Goal: Transaction & Acquisition: Purchase product/service

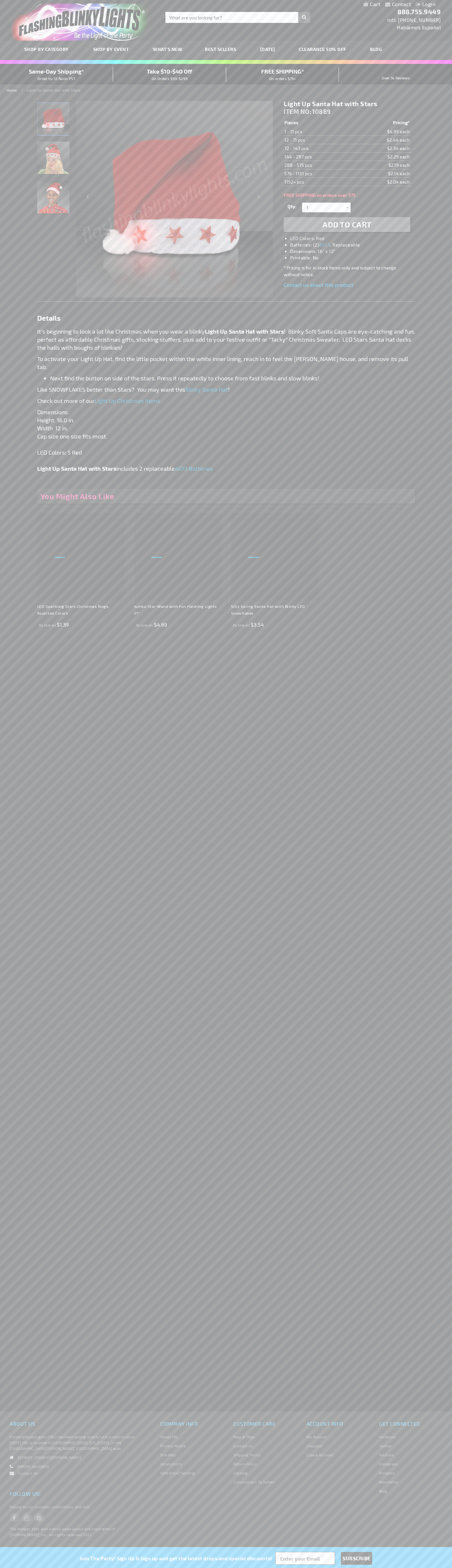
click at [353, 239] on li "LED Colors: Red" at bounding box center [353, 238] width 126 height 7
click at [347, 225] on span "Add to Cart" at bounding box center [347, 224] width 49 height 9
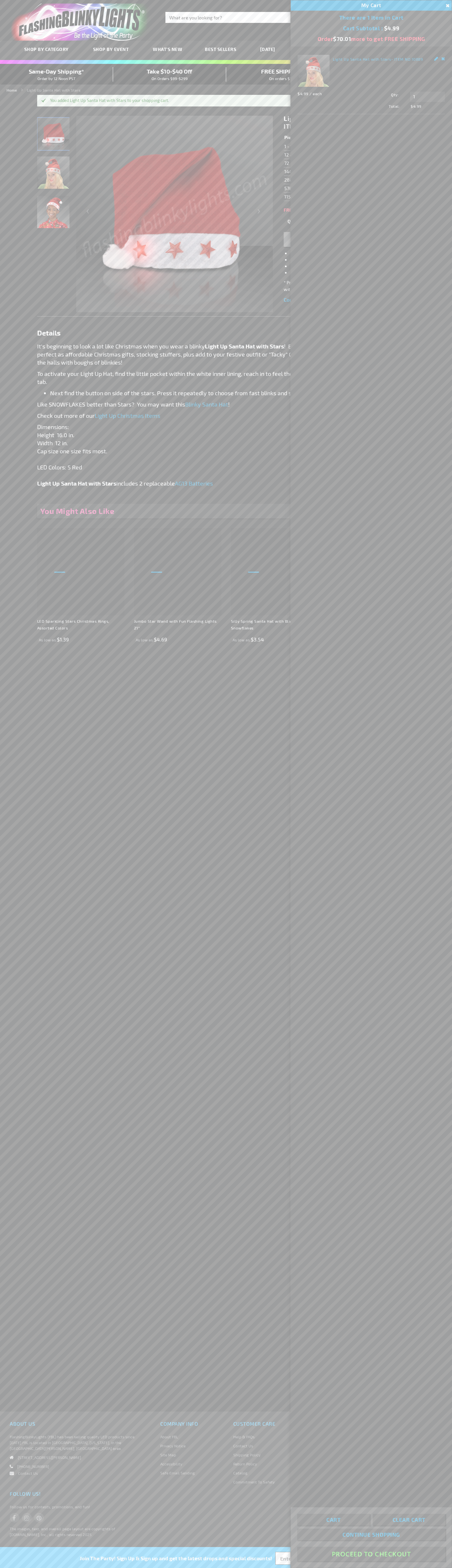
click at [371, 1554] on button "Proceed To Checkout" at bounding box center [371, 1554] width 148 height 15
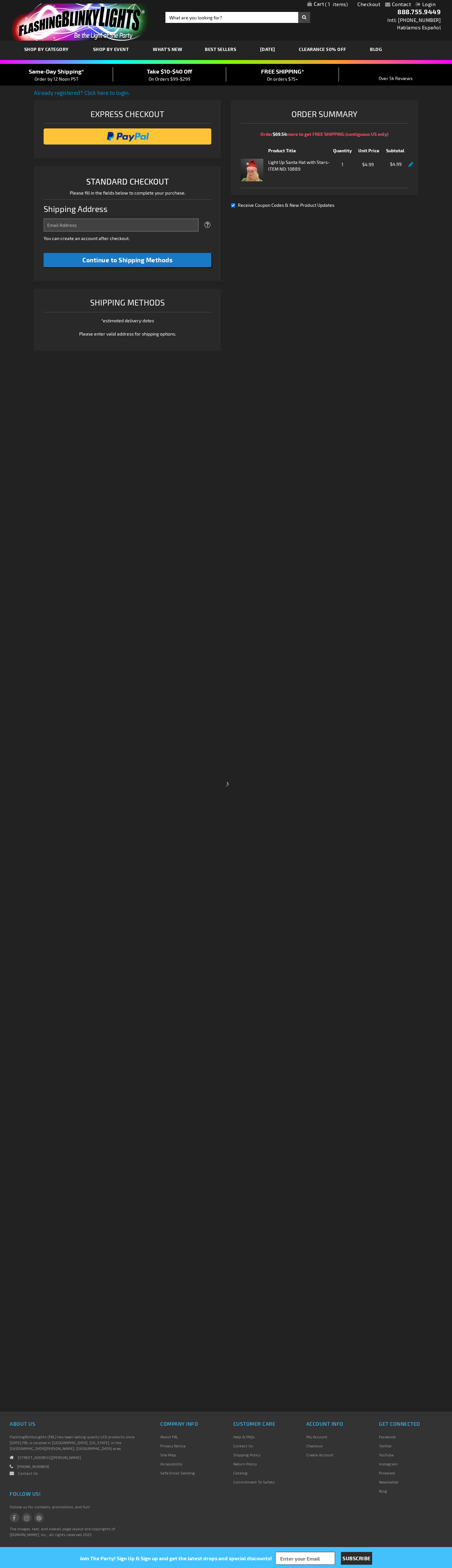
select select "US"
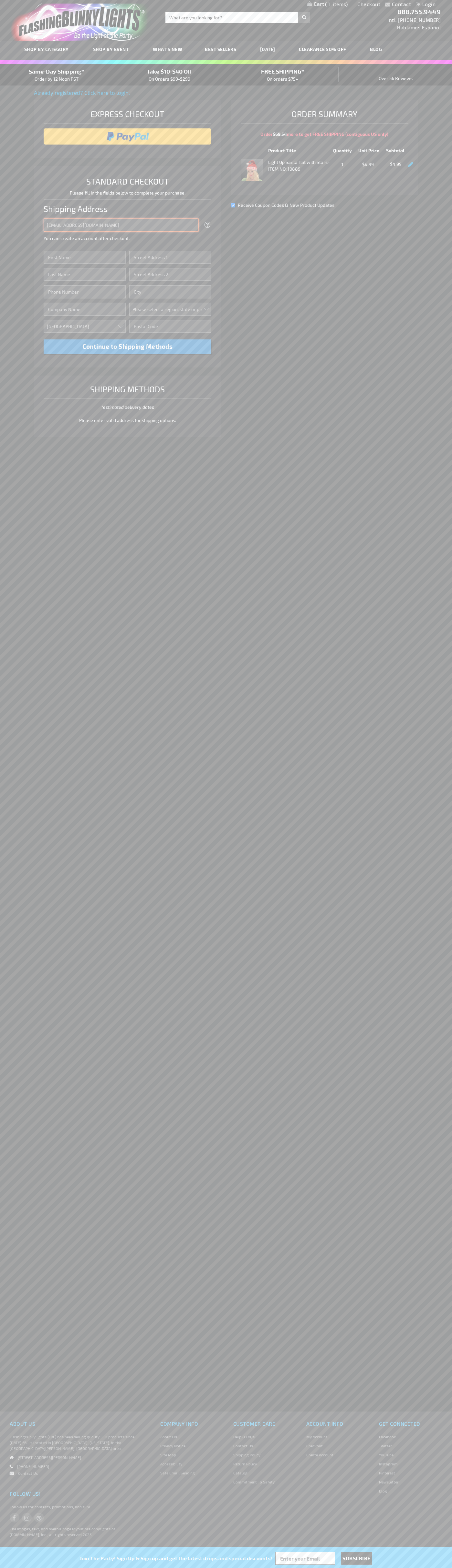
type input "johnsmith005@storebotmail.joonix.net"
type input "John"
type input "401 North Tryon Street"
type input "First floor"
type input "charlotte"
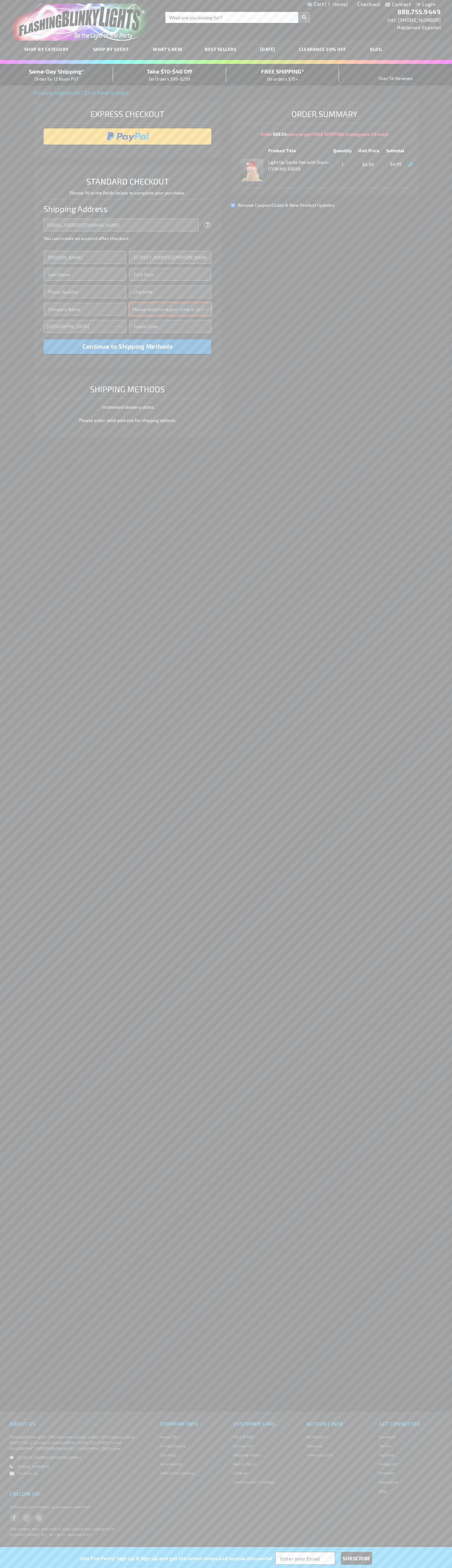
select select "44"
type input "28202"
type input "Smith"
type input "6502530000"
type input "John Smith"
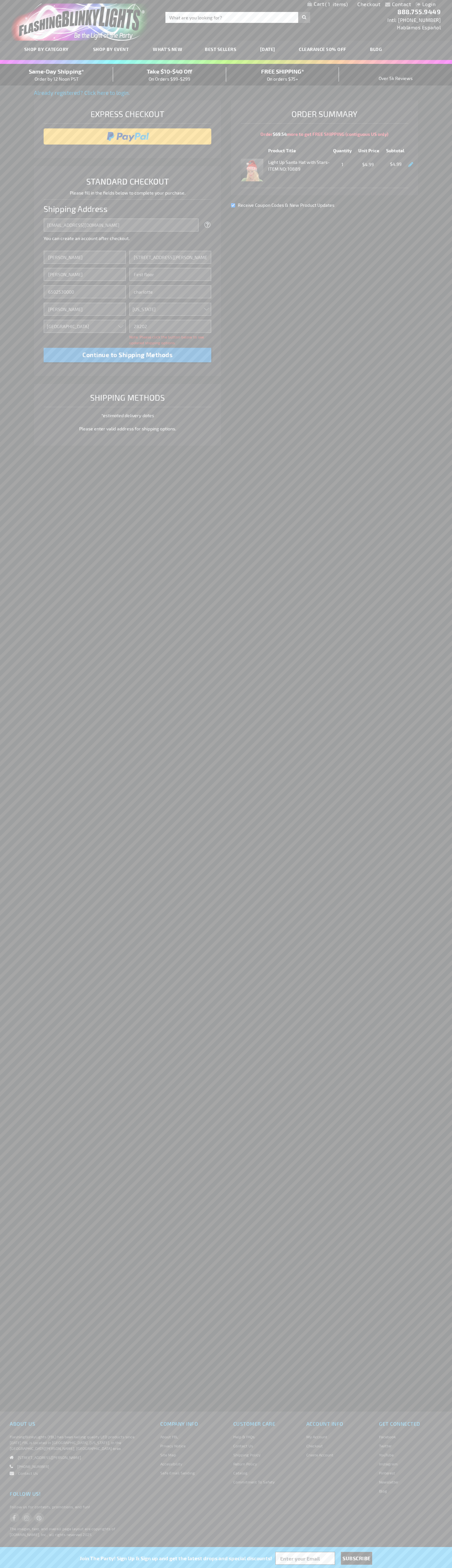
click at [57, 75] on div "Same-Day Shipping* Order by 12 Noon PST" at bounding box center [57, 74] width 113 height 15
click at [127, 136] on input "image" at bounding box center [127, 136] width 161 height 13
